Goal: Transaction & Acquisition: Obtain resource

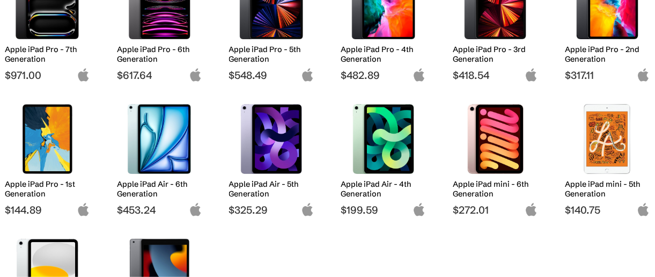
scroll to position [268, 0]
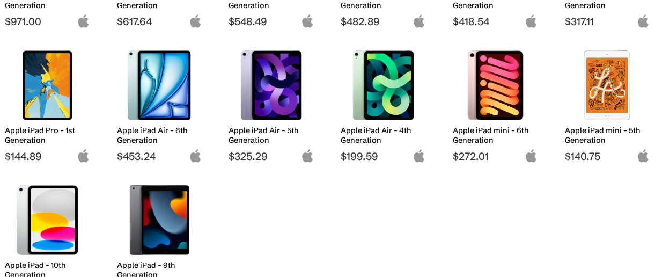
click at [270, 86] on img at bounding box center [271, 85] width 69 height 70
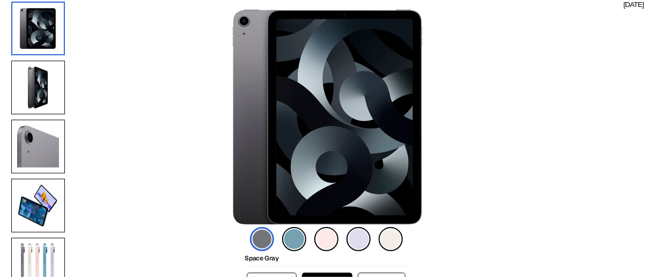
scroll to position [107, 0]
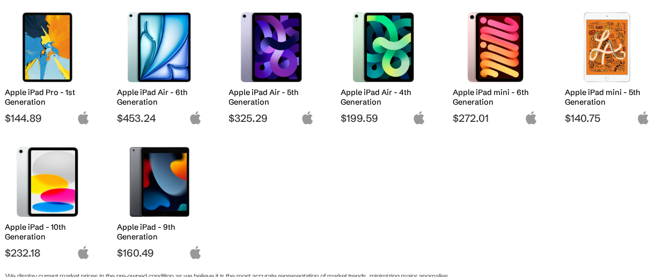
scroll to position [322, 0]
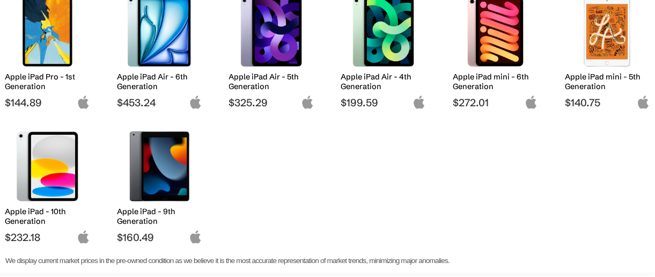
click at [169, 172] on img at bounding box center [159, 166] width 69 height 70
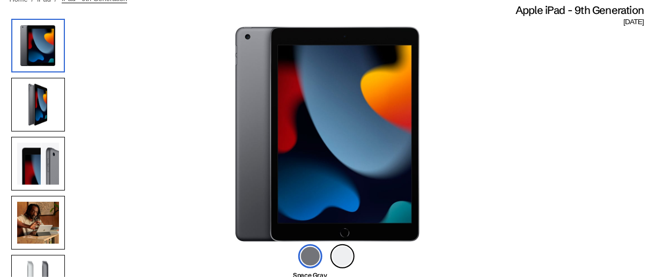
scroll to position [107, 0]
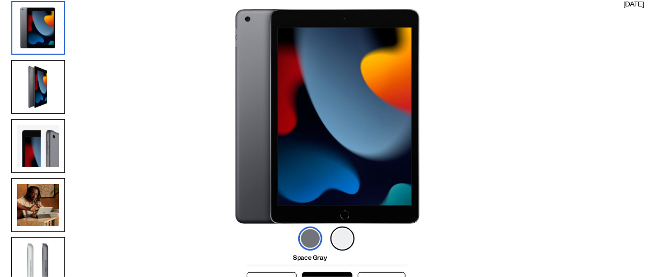
click at [45, 146] on img at bounding box center [38, 146] width 54 height 54
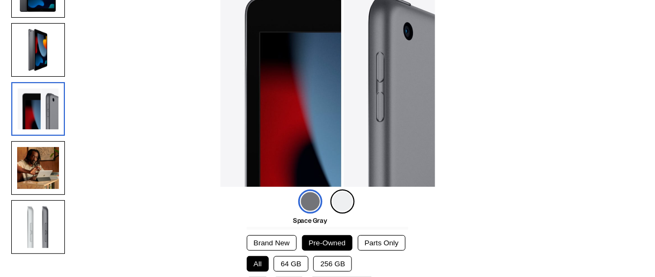
scroll to position [160, 0]
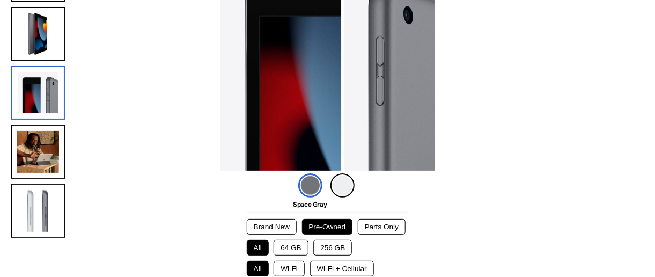
click at [36, 208] on img at bounding box center [38, 211] width 54 height 54
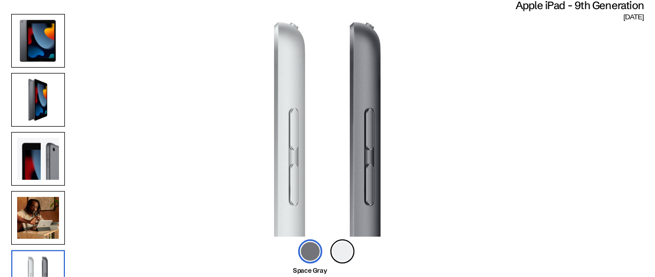
scroll to position [0, 0]
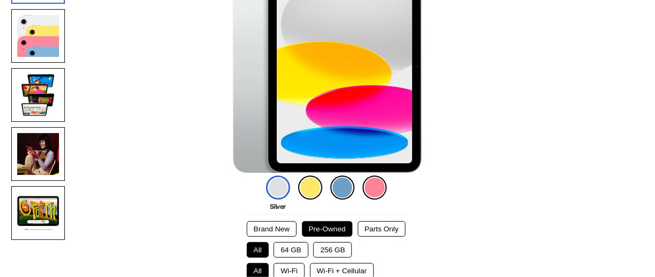
scroll to position [107, 0]
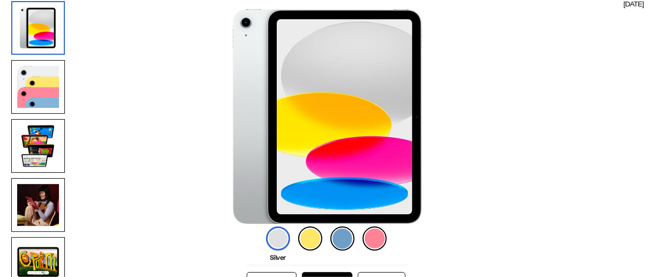
click at [42, 90] on img at bounding box center [38, 87] width 54 height 54
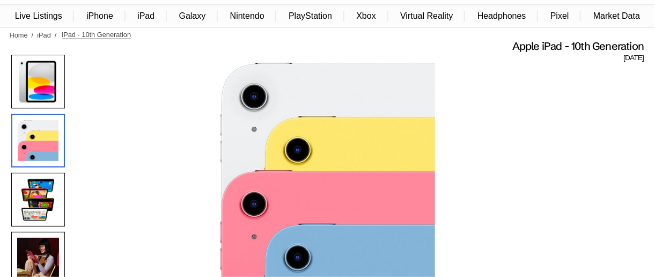
scroll to position [0, 0]
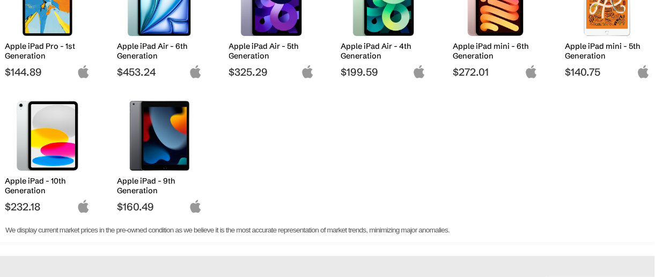
scroll to position [376, 0]
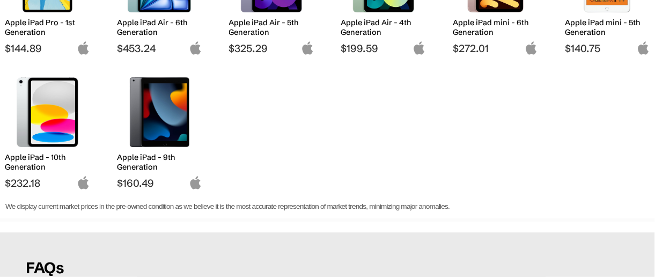
click at [60, 112] on img at bounding box center [47, 112] width 69 height 70
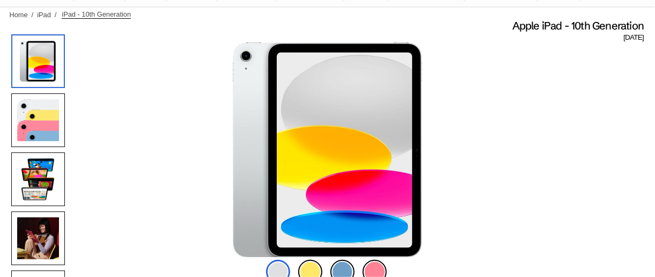
scroll to position [107, 0]
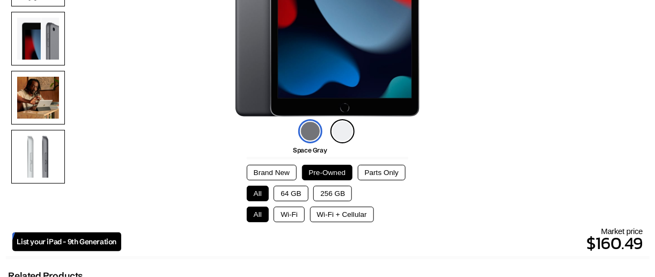
click at [42, 147] on img at bounding box center [38, 157] width 54 height 54
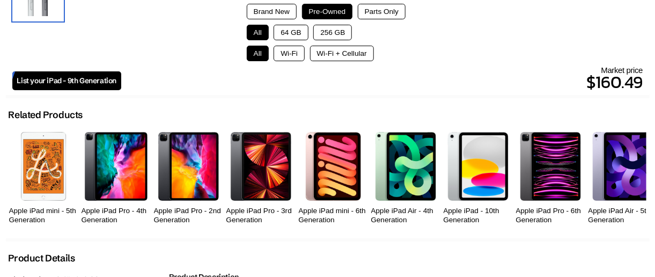
scroll to position [375, 0]
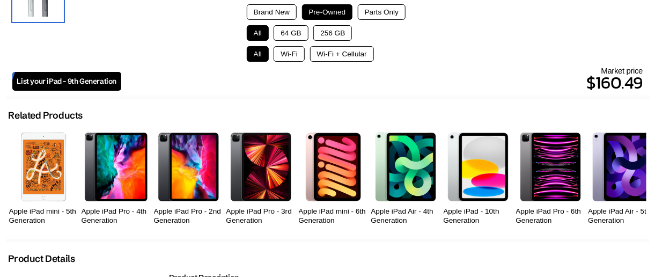
click at [631, 165] on img at bounding box center [623, 167] width 60 height 68
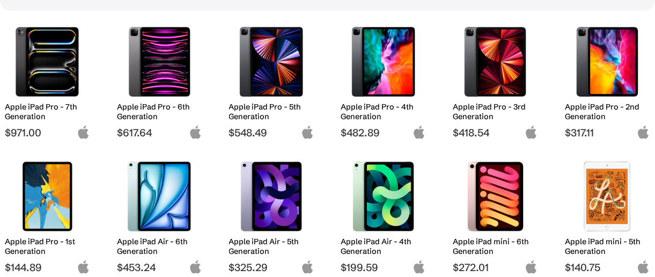
scroll to position [107, 0]
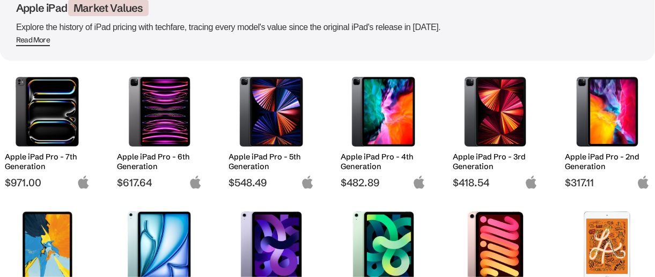
click at [603, 115] on img at bounding box center [607, 112] width 69 height 70
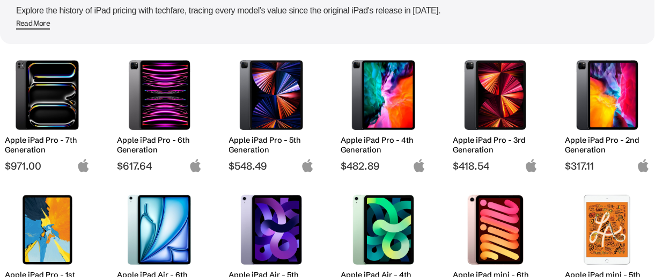
scroll to position [107, 0]
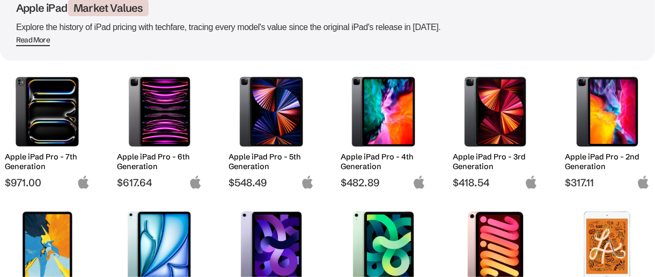
click at [277, 112] on img at bounding box center [271, 112] width 69 height 70
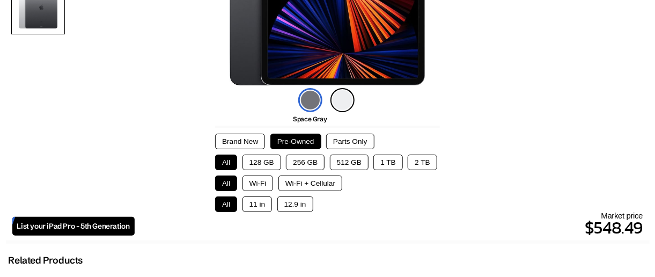
scroll to position [268, 0]
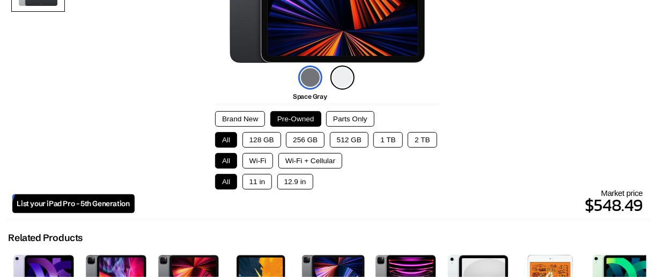
click at [345, 75] on img at bounding box center [343, 77] width 24 height 24
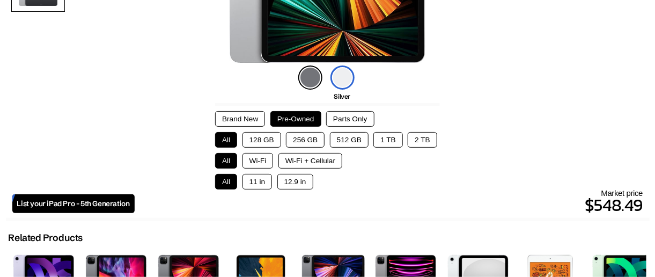
click at [391, 139] on button "1 TB" at bounding box center [388, 140] width 29 height 16
click at [258, 157] on button "Wi-Fi" at bounding box center [258, 161] width 31 height 16
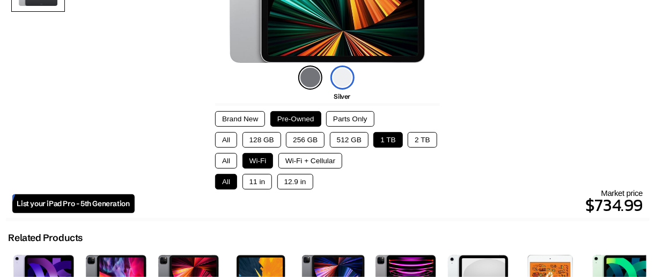
click at [298, 180] on button "12.9 in" at bounding box center [295, 182] width 36 height 16
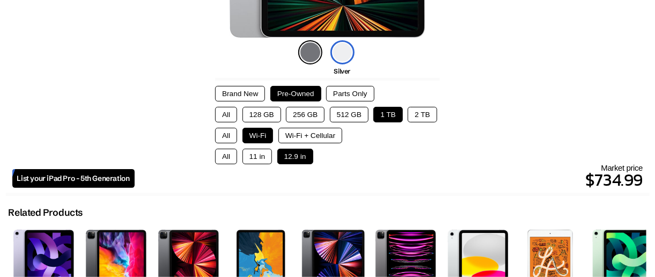
scroll to position [347, 0]
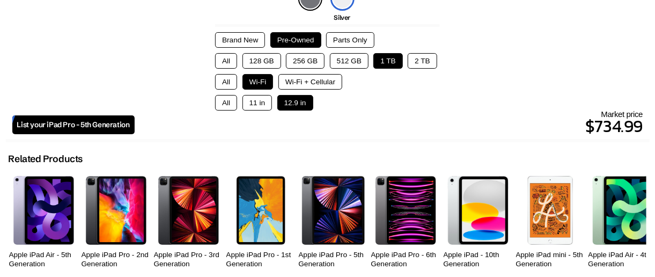
click at [96, 122] on span "List your iPad Pro - 5th Generation" at bounding box center [73, 124] width 113 height 9
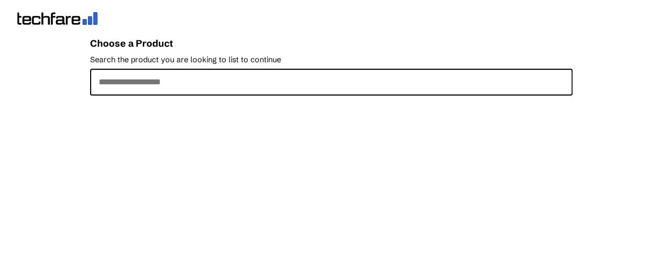
click at [179, 80] on input "Search the product you are looking to list to continue" at bounding box center [331, 82] width 483 height 27
